Goal: Find specific page/section: Find specific page/section

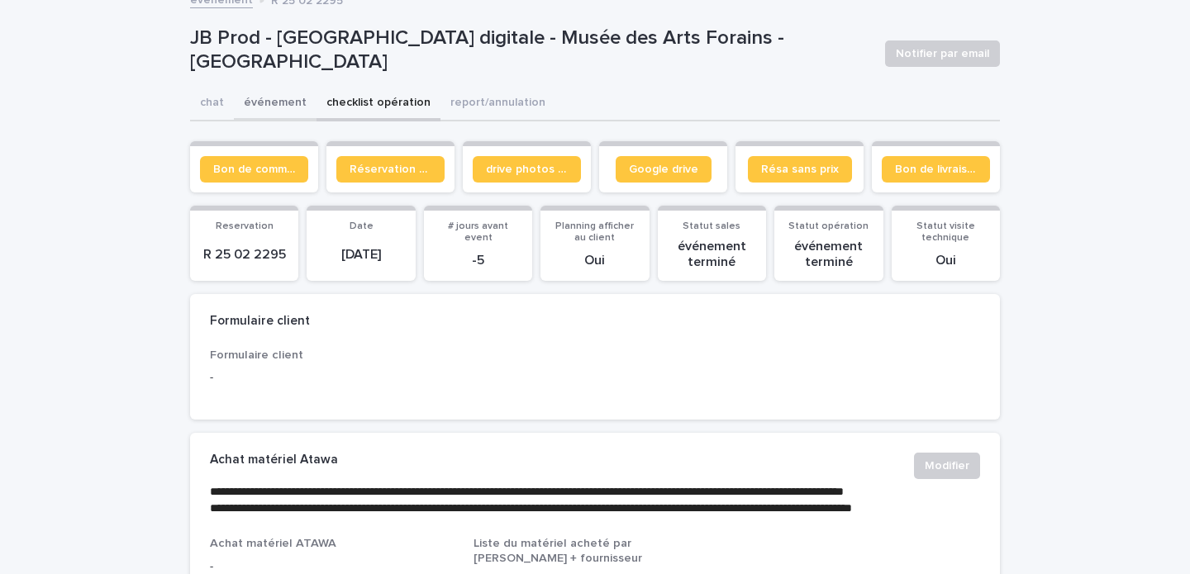
scroll to position [0, 1]
click at [295, 102] on button "événement" at bounding box center [274, 104] width 83 height 35
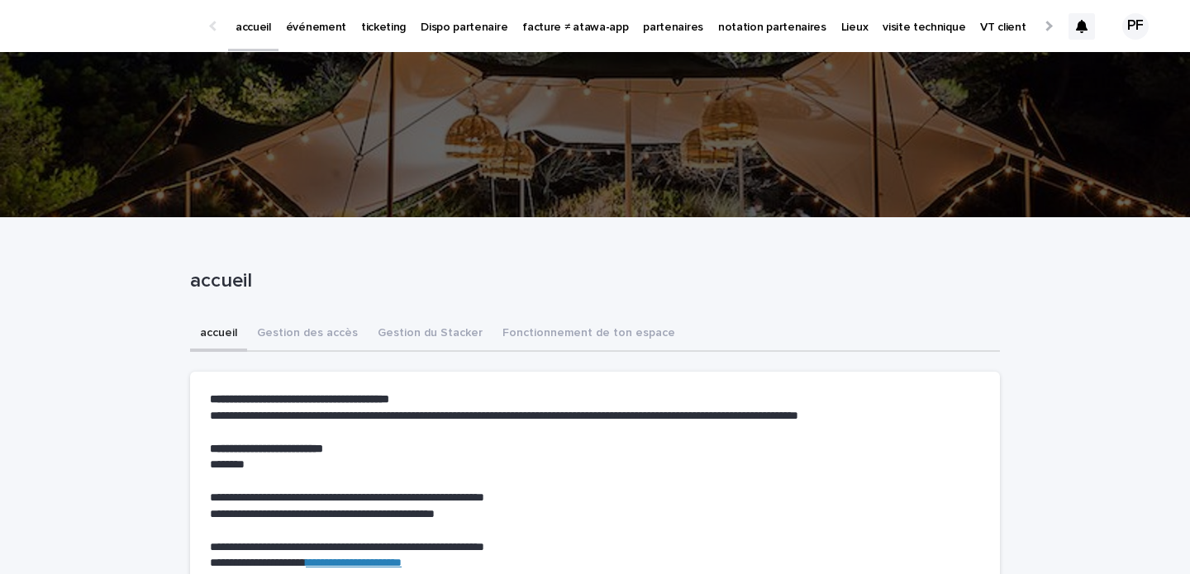
click at [385, 21] on p "ticketing" at bounding box center [383, 17] width 45 height 35
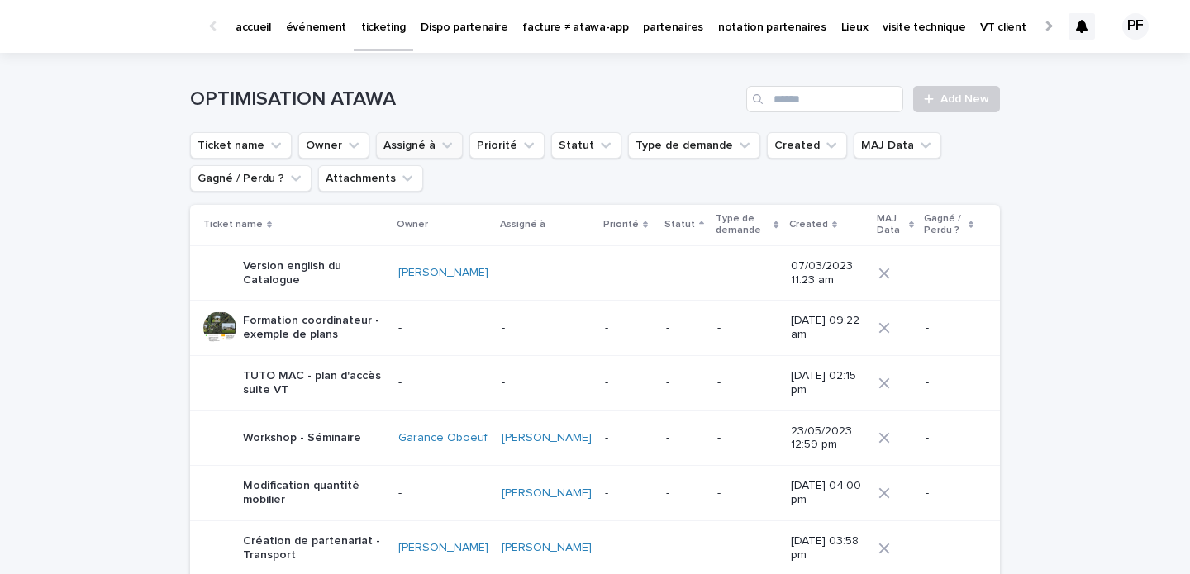
click at [444, 146] on icon "Assigné à" at bounding box center [447, 146] width 10 height 6
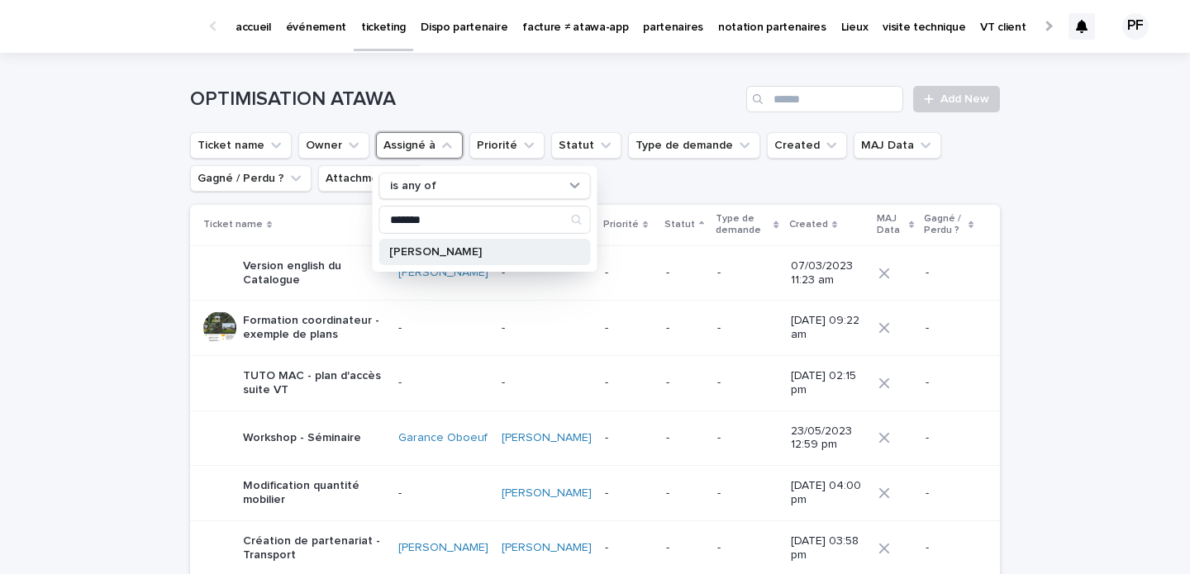
type input "*******"
click at [414, 246] on p "Pierre Axel de Fournoux" at bounding box center [476, 252] width 175 height 12
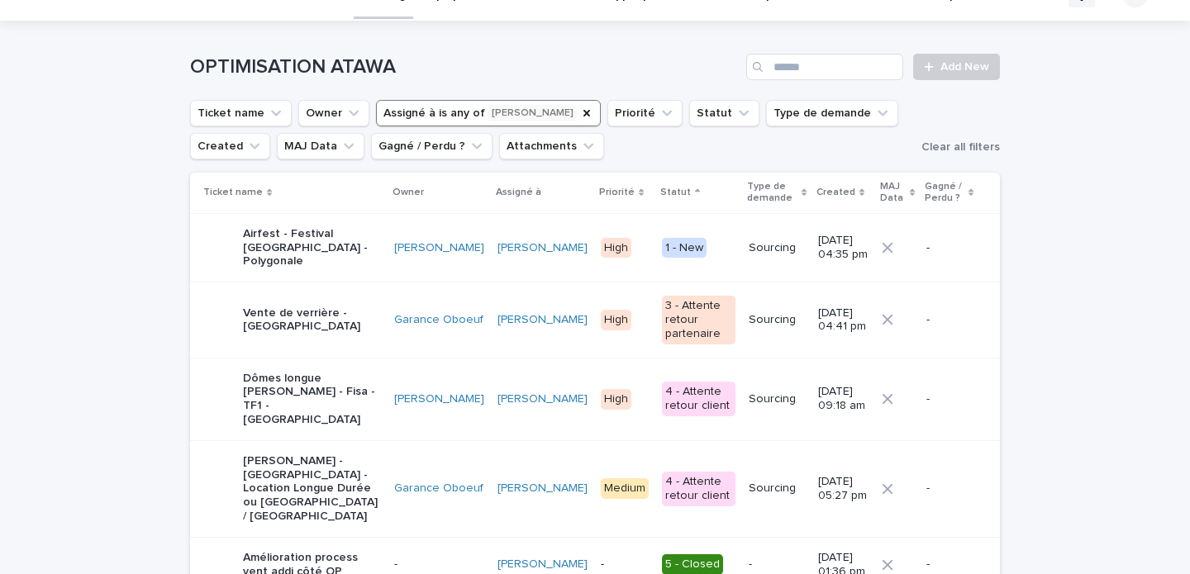
scroll to position [61, 0]
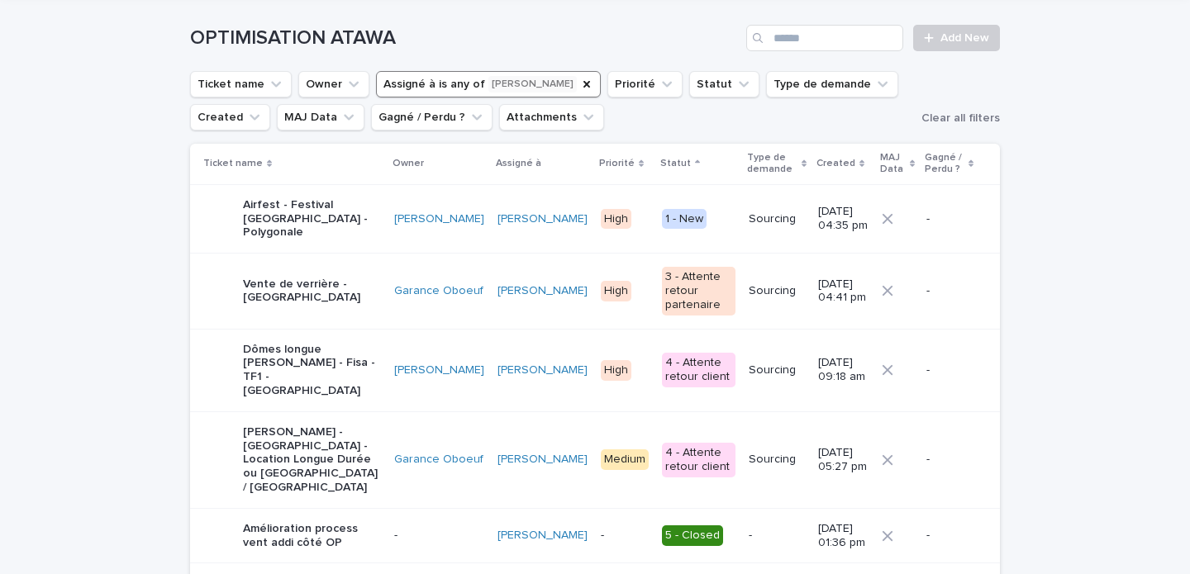
click at [278, 278] on p "Vente de verrière - Fontainebleau" at bounding box center [312, 292] width 138 height 28
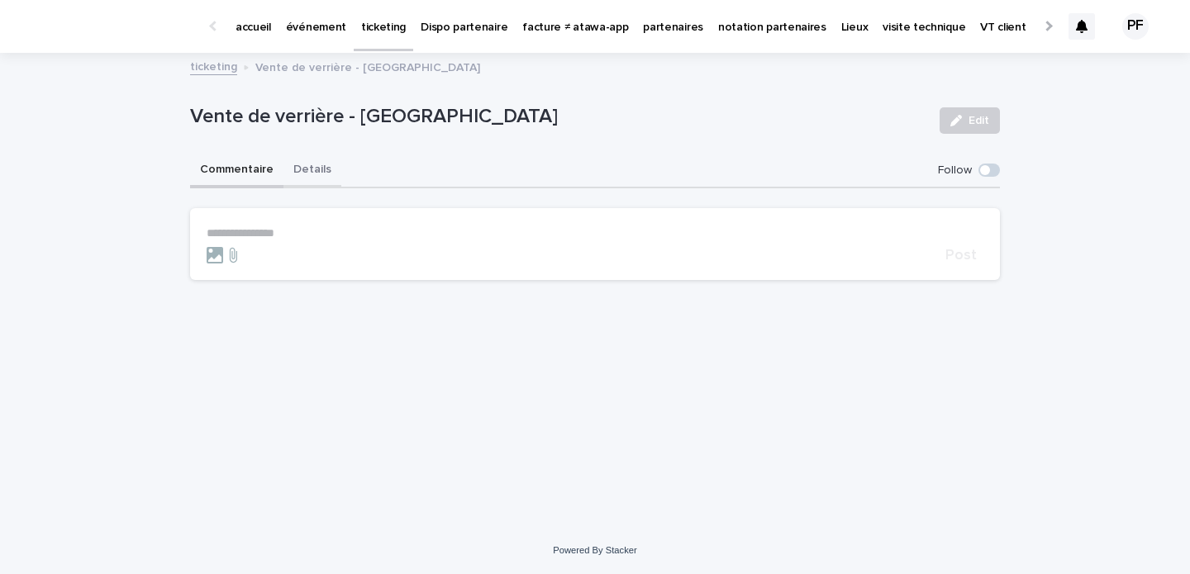
click at [312, 173] on button "Details" at bounding box center [312, 171] width 58 height 35
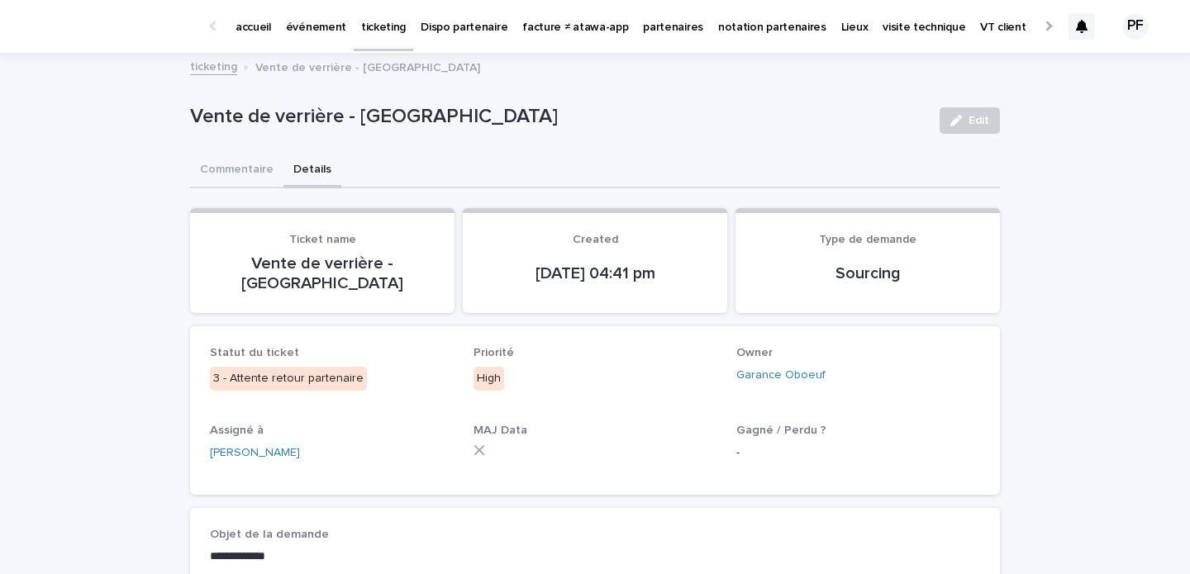
click at [375, 31] on p "ticketing" at bounding box center [383, 17] width 45 height 35
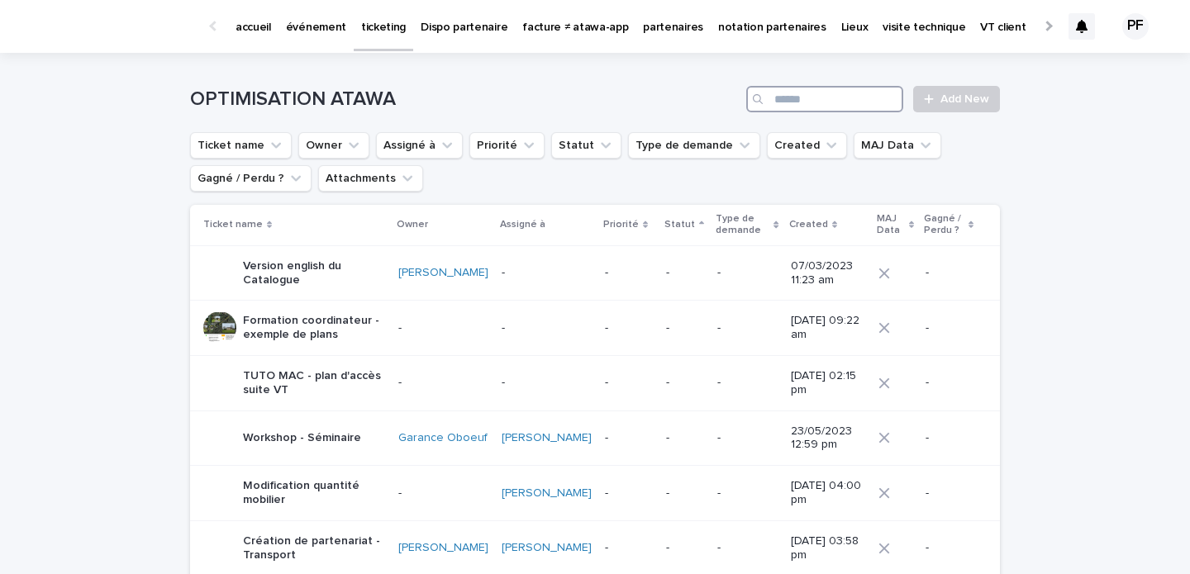
click at [821, 105] on input "Search" at bounding box center [824, 99] width 157 height 26
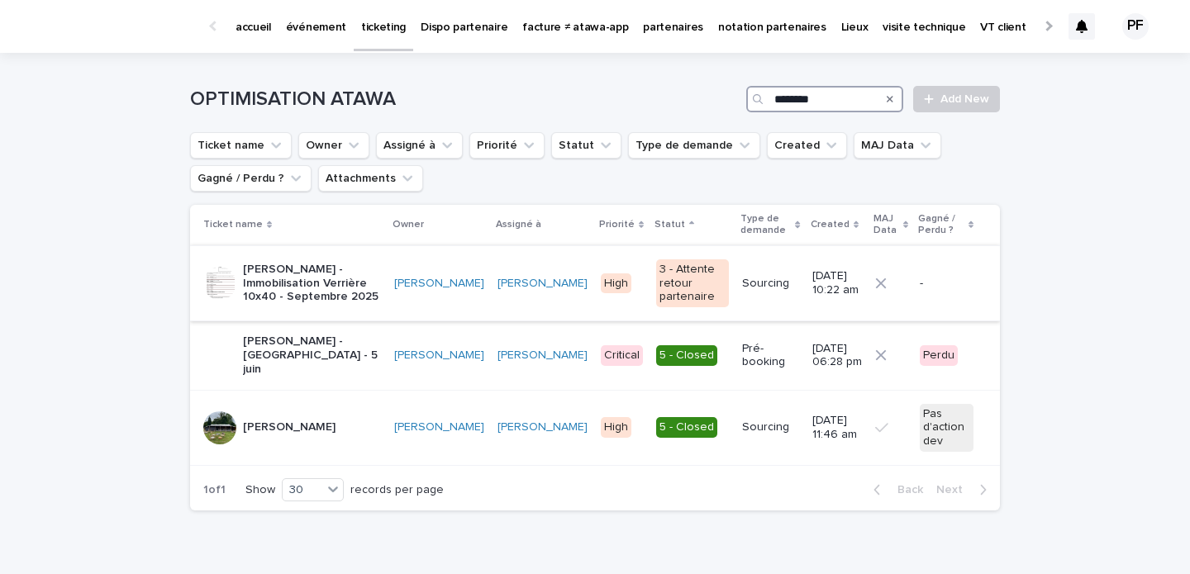
type input "********"
click at [327, 281] on p "Gérard Bertrand - Immobilisation Verrière 10x40 - Septembre 2025" at bounding box center [312, 283] width 138 height 41
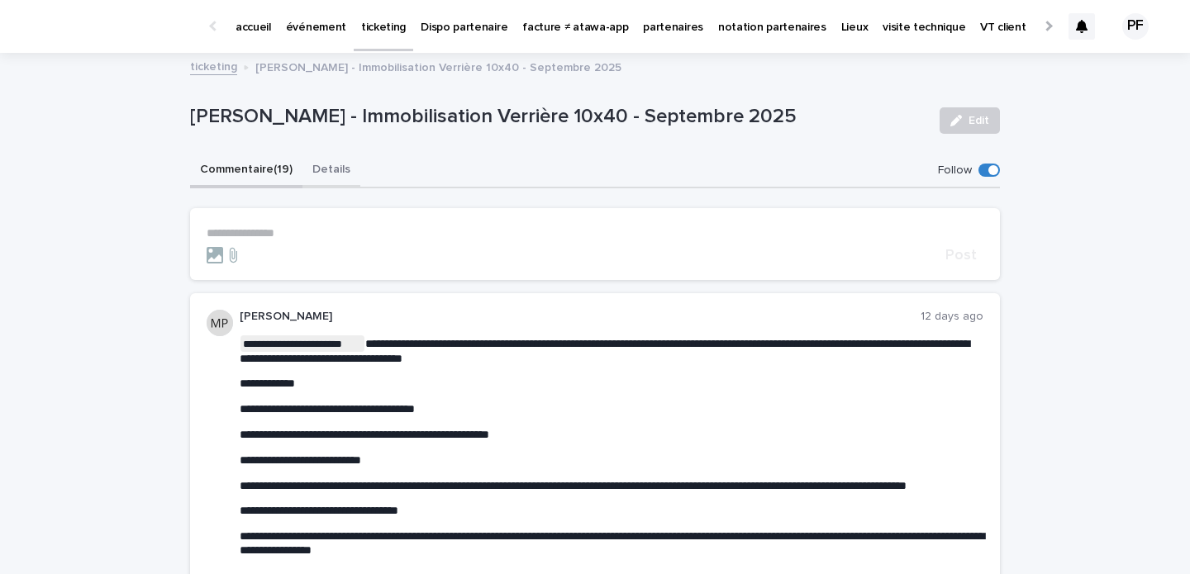
click at [332, 172] on button "Details" at bounding box center [331, 171] width 58 height 35
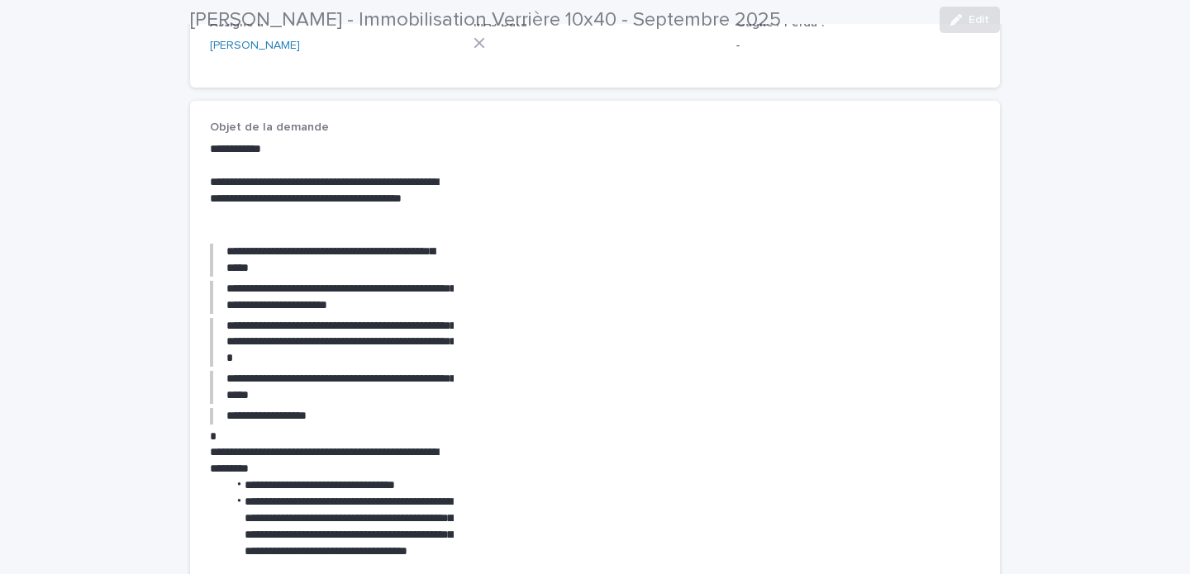
scroll to position [471, 0]
